Goal: Task Accomplishment & Management: Manage account settings

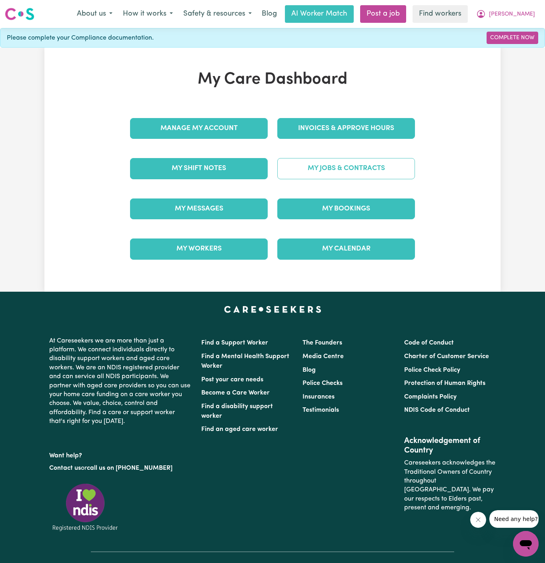
click at [333, 168] on link "My Jobs & Contracts" at bounding box center [346, 168] width 138 height 21
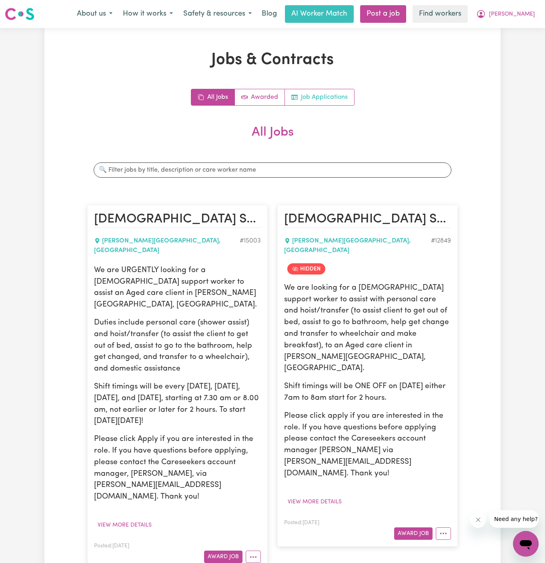
click at [345, 91] on link "Job Applications" at bounding box center [319, 97] width 69 height 16
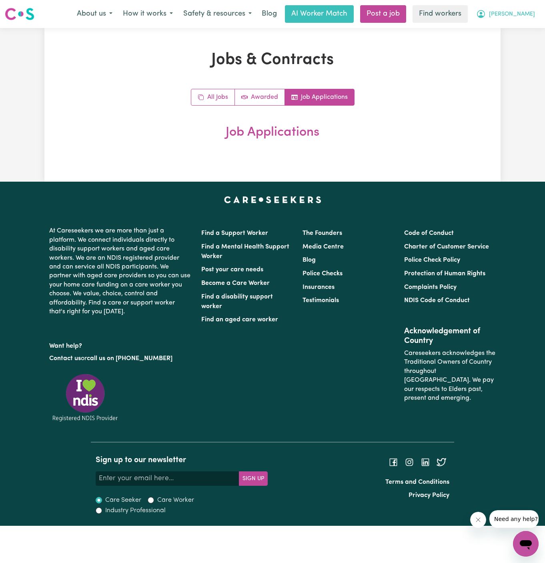
click at [524, 18] on span "[PERSON_NAME]" at bounding box center [512, 14] width 46 height 9
click at [517, 33] on link "My Dashboard" at bounding box center [507, 31] width 63 height 15
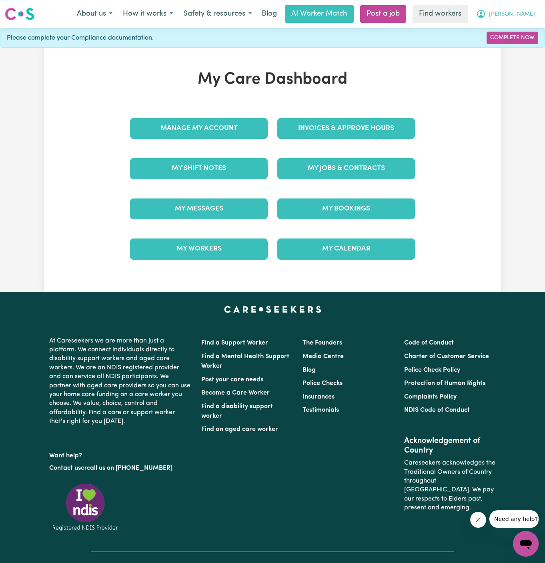
drag, startPoint x: 520, startPoint y: 14, endPoint x: 520, endPoint y: 19, distance: 5.2
click at [520, 14] on span "[PERSON_NAME]" at bounding box center [512, 14] width 46 height 9
click at [518, 41] on link "Logout" at bounding box center [507, 45] width 63 height 15
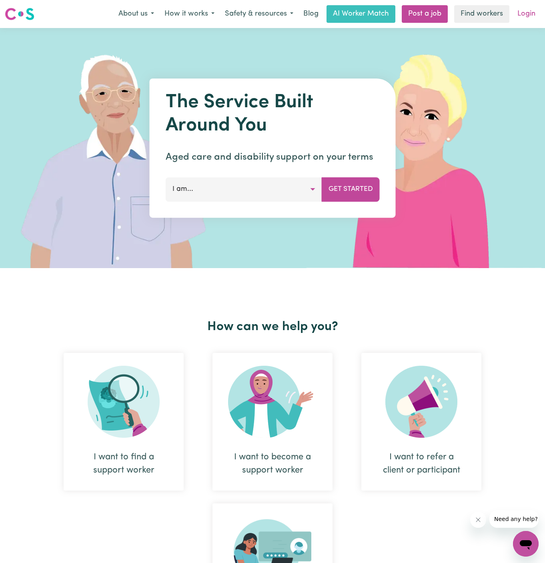
click at [529, 10] on link "Login" at bounding box center [526, 14] width 28 height 18
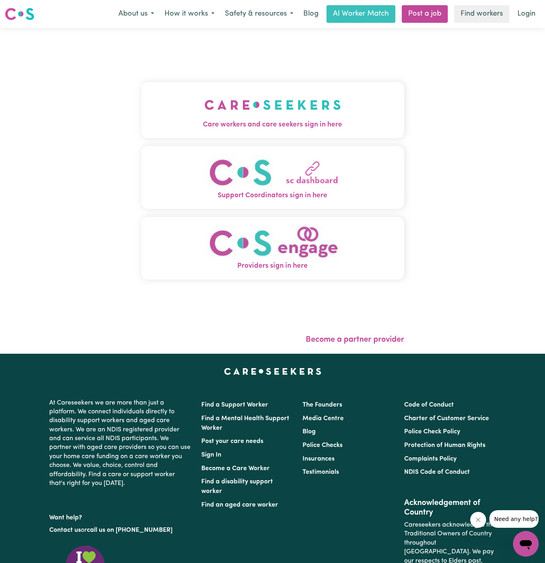
click at [324, 106] on img "Care workers and care seekers sign in here" at bounding box center [272, 105] width 136 height 30
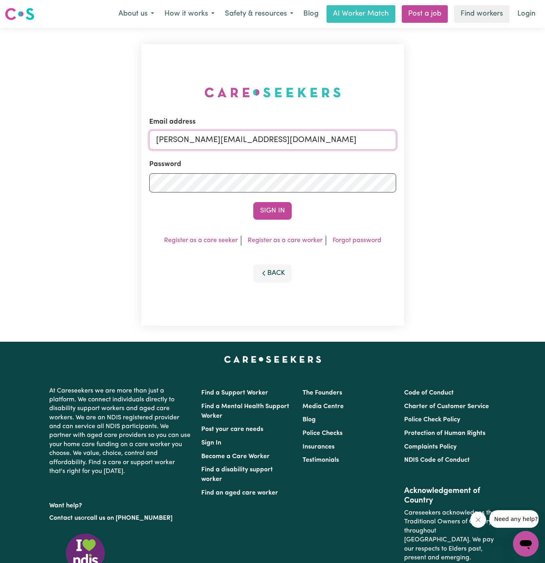
click at [340, 138] on input "dyan@careseekers.com.au" at bounding box center [272, 139] width 247 height 19
drag, startPoint x: 197, startPoint y: 136, endPoint x: 513, endPoint y: 159, distance: 316.4
click at [513, 159] on div "Email address superuser~SharynWessonRC@careseekers.com.au Password Sign In Regi…" at bounding box center [272, 185] width 545 height 314
type input "superuser~LinaMarkabouiHCK@careseekers.com.au"
click at [513, 159] on div "Email address superuser~LinaMarkabouiHCK@careseekers.com.au Password Sign In Re…" at bounding box center [272, 185] width 545 height 314
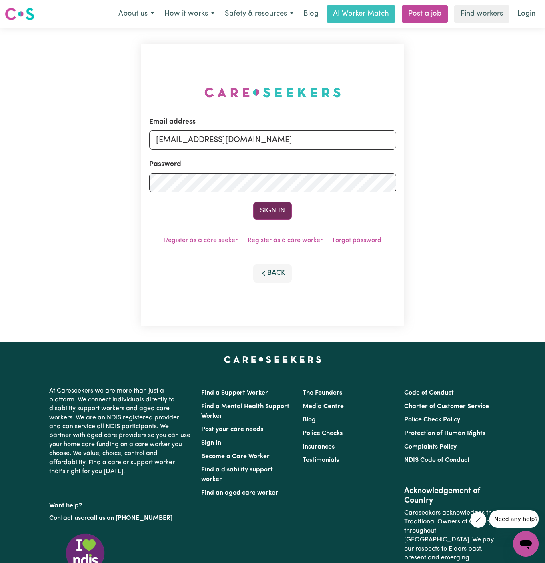
click at [280, 213] on button "Sign In" at bounding box center [272, 211] width 38 height 18
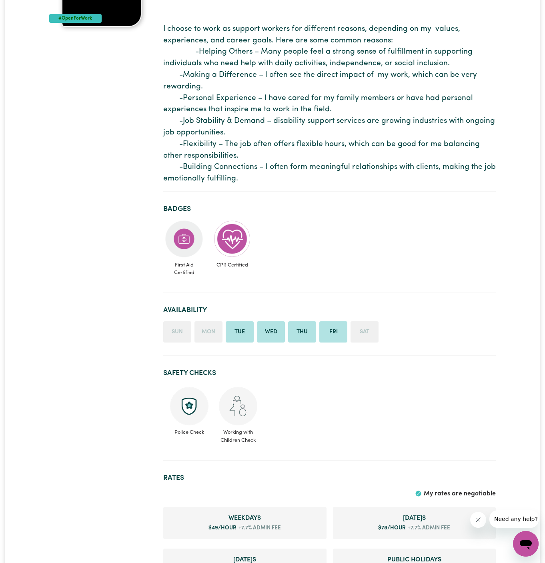
scroll to position [82, 0]
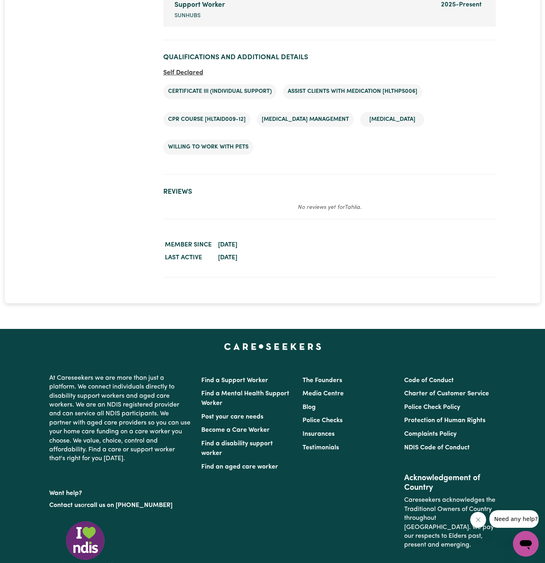
scroll to position [1301, 0]
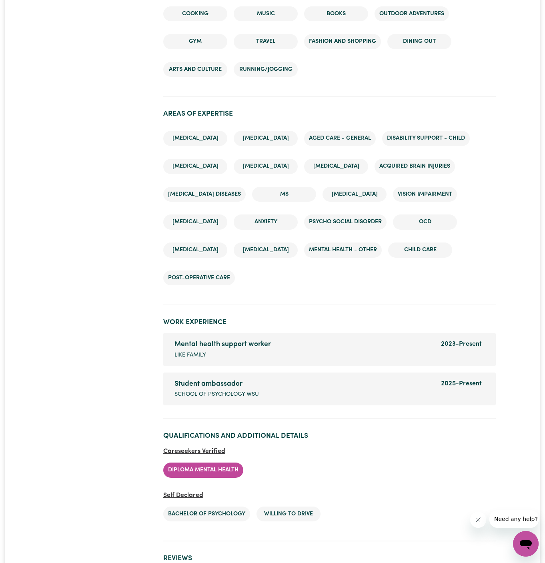
scroll to position [1005, 0]
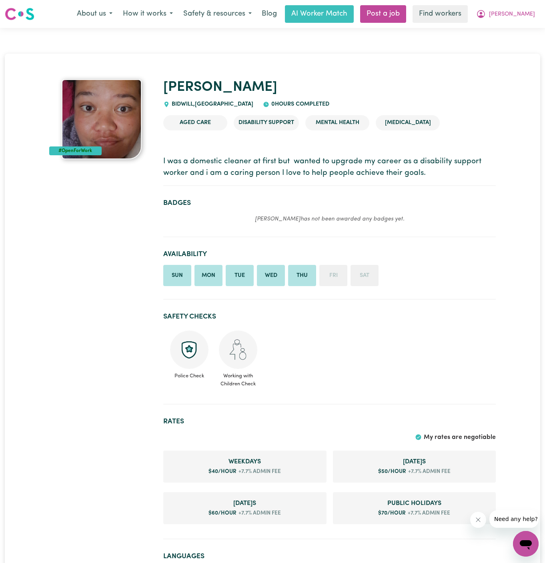
click at [382, 274] on ul "Sun Mon Tue Wed Thu Fri Sat" at bounding box center [329, 276] width 332 height 22
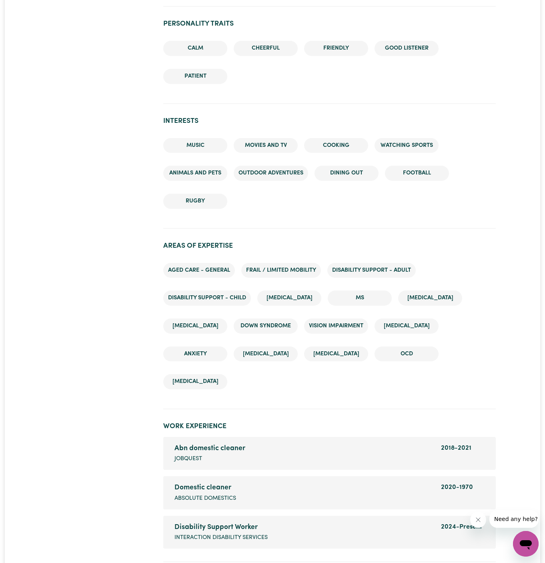
scroll to position [703, 0]
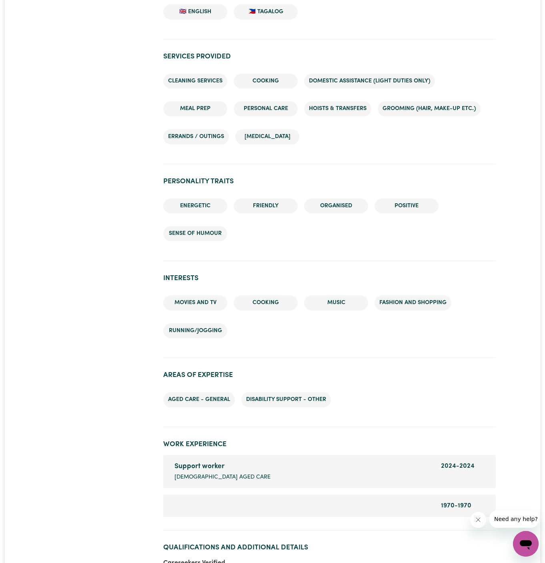
scroll to position [719, 0]
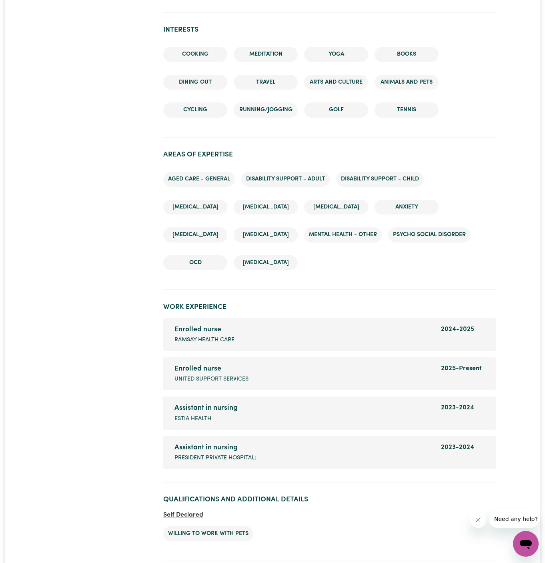
scroll to position [1018, 0]
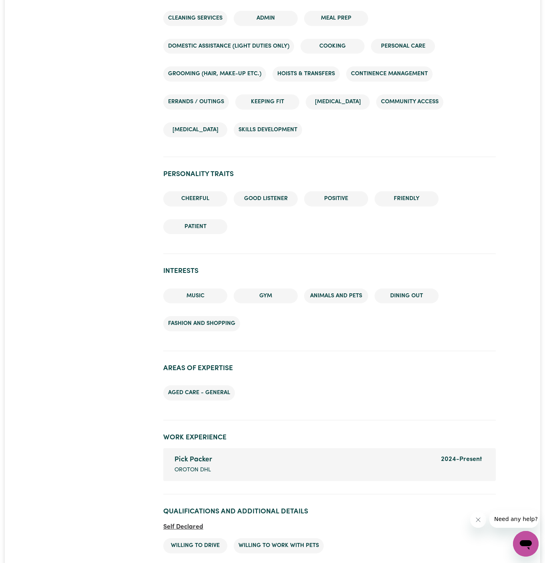
scroll to position [666, 0]
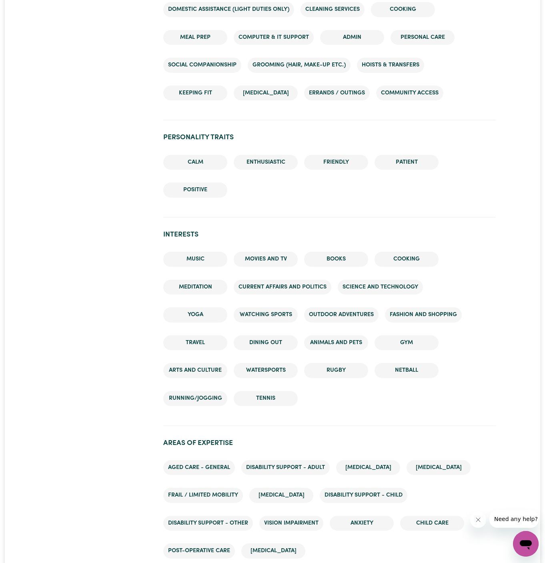
scroll to position [986, 0]
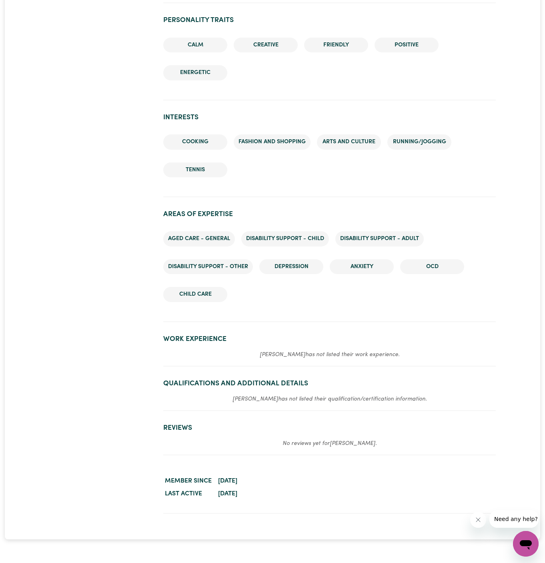
scroll to position [770, 0]
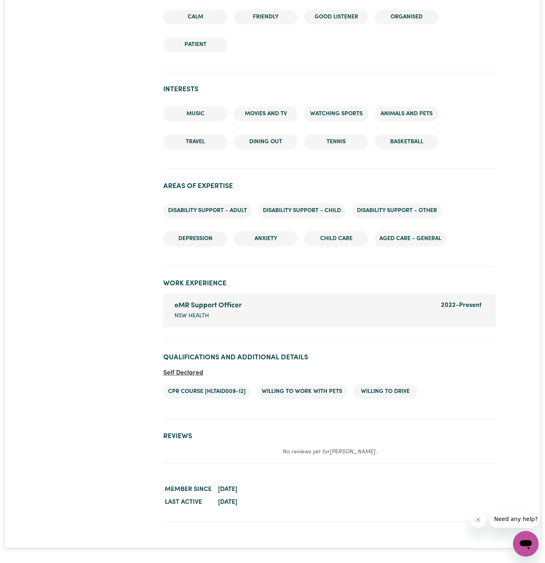
scroll to position [800, 0]
